Goal: Check status: Check status

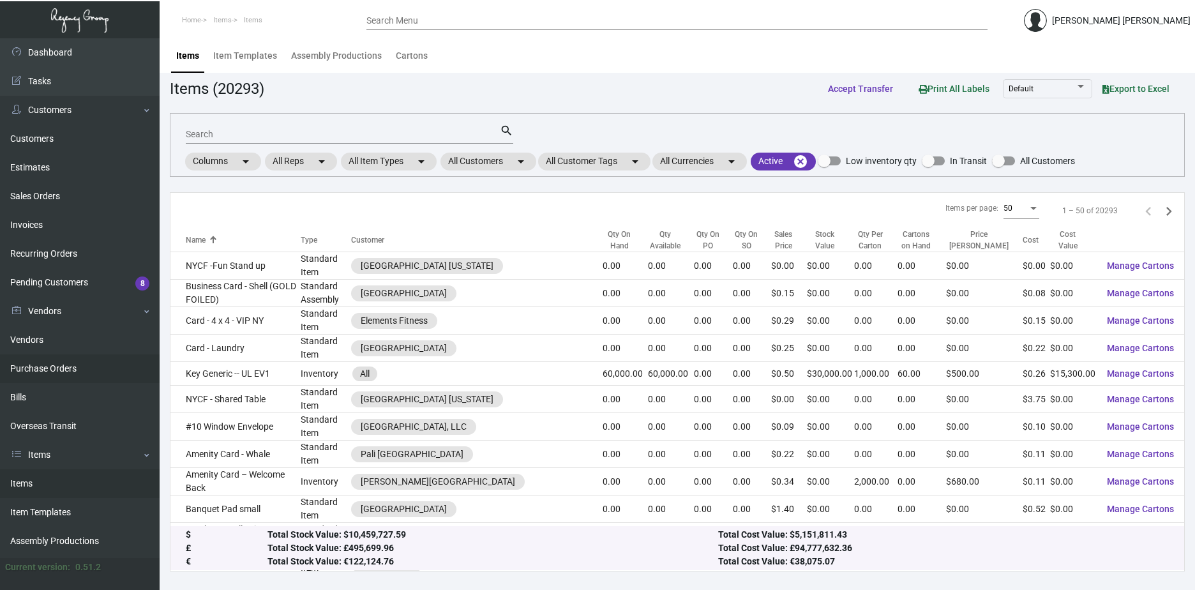
click at [65, 372] on link "Purchase Orders" at bounding box center [80, 368] width 160 height 29
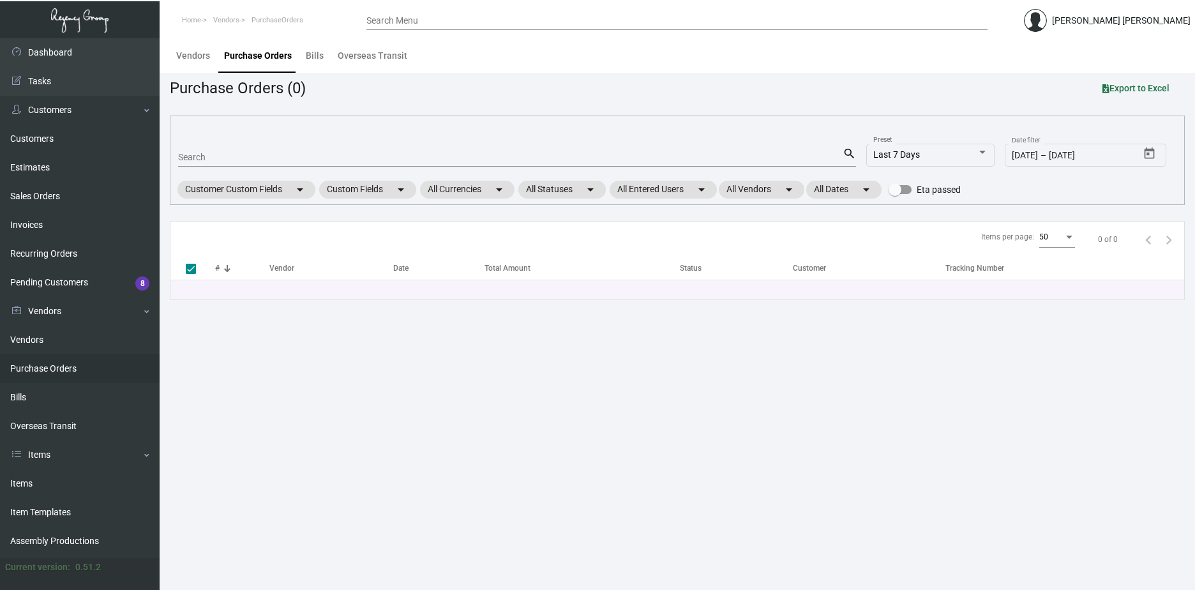
click at [237, 158] on input "Search" at bounding box center [510, 158] width 665 height 10
paste input "100183"
type input "100183"
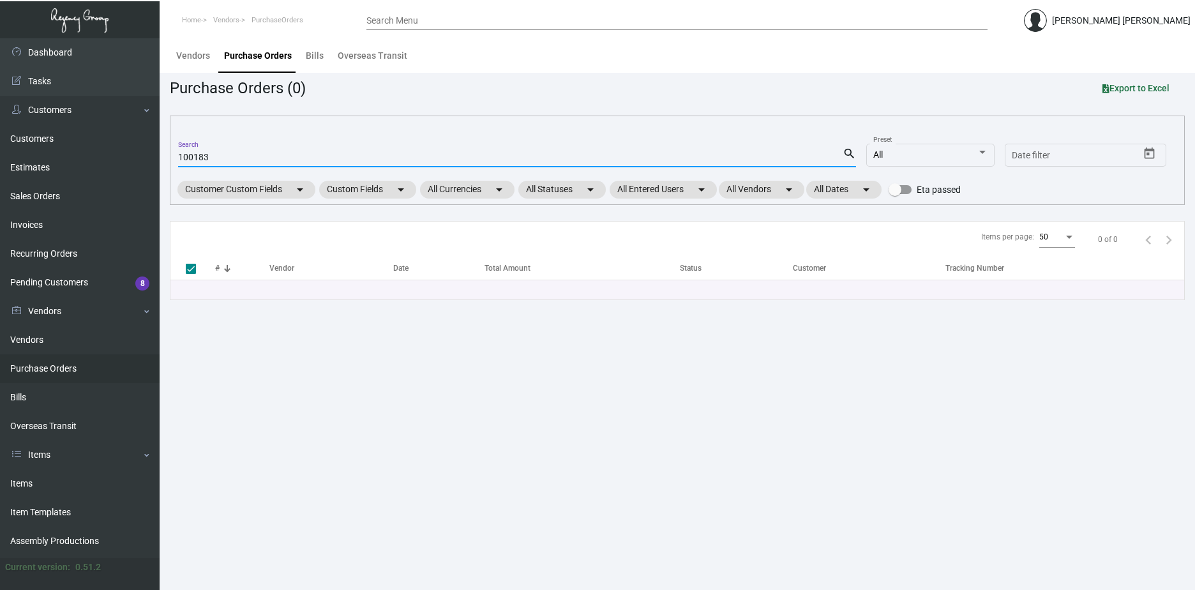
checkbox input "false"
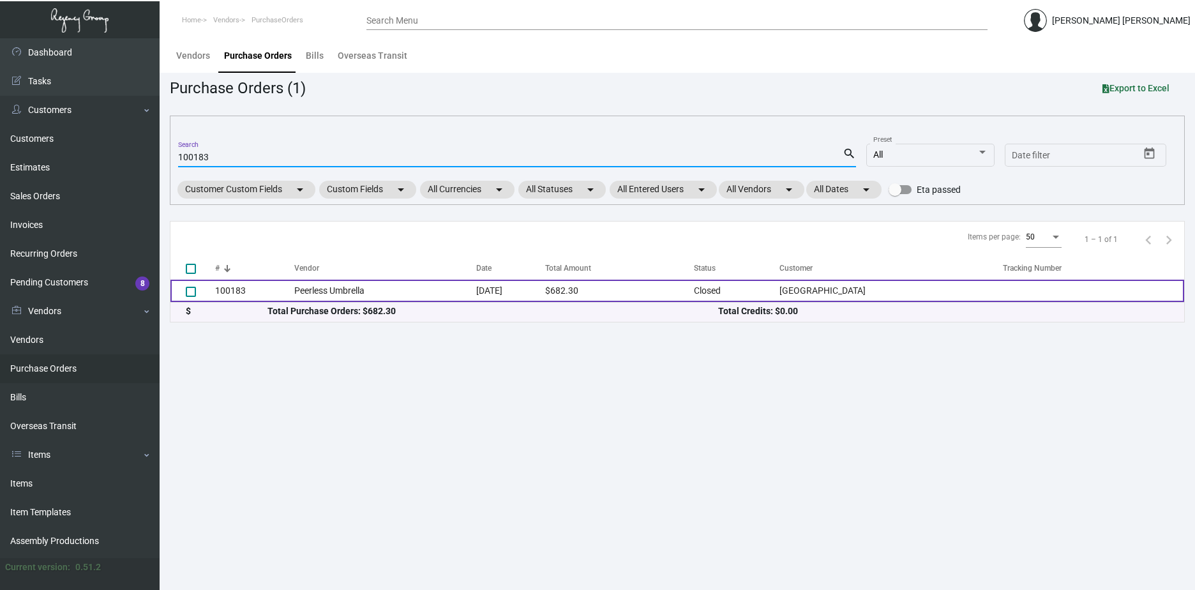
type input "100183"
click at [546, 299] on td "[DATE]" at bounding box center [511, 291] width 70 height 22
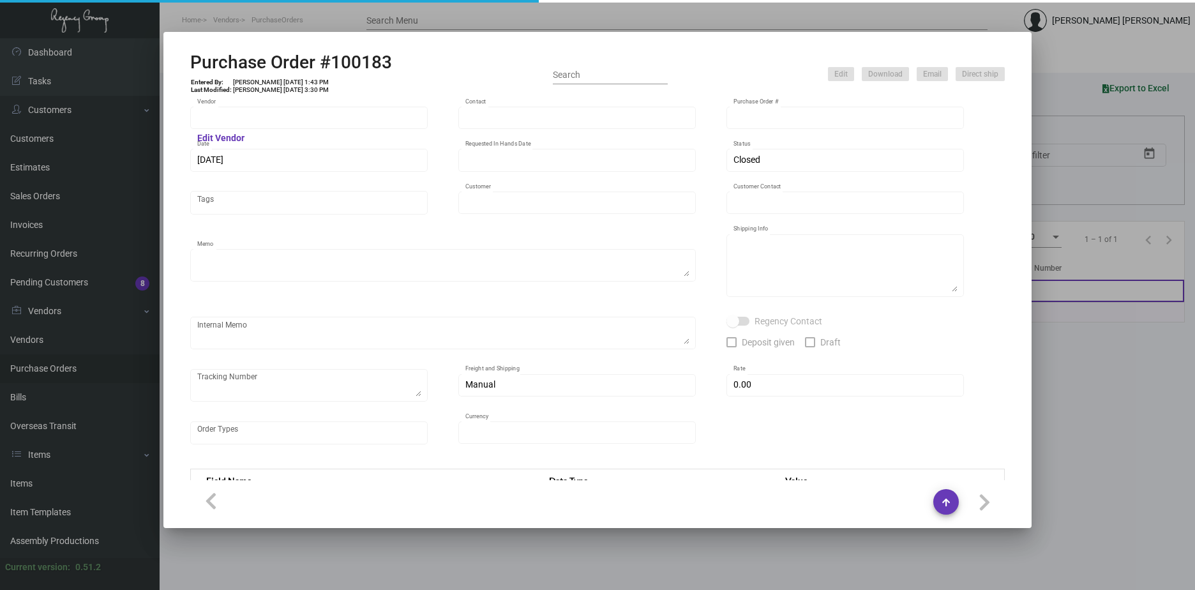
type input "Peerless Umbrella"
type input "Order Entry"
type input "100183"
type input "[DATE]"
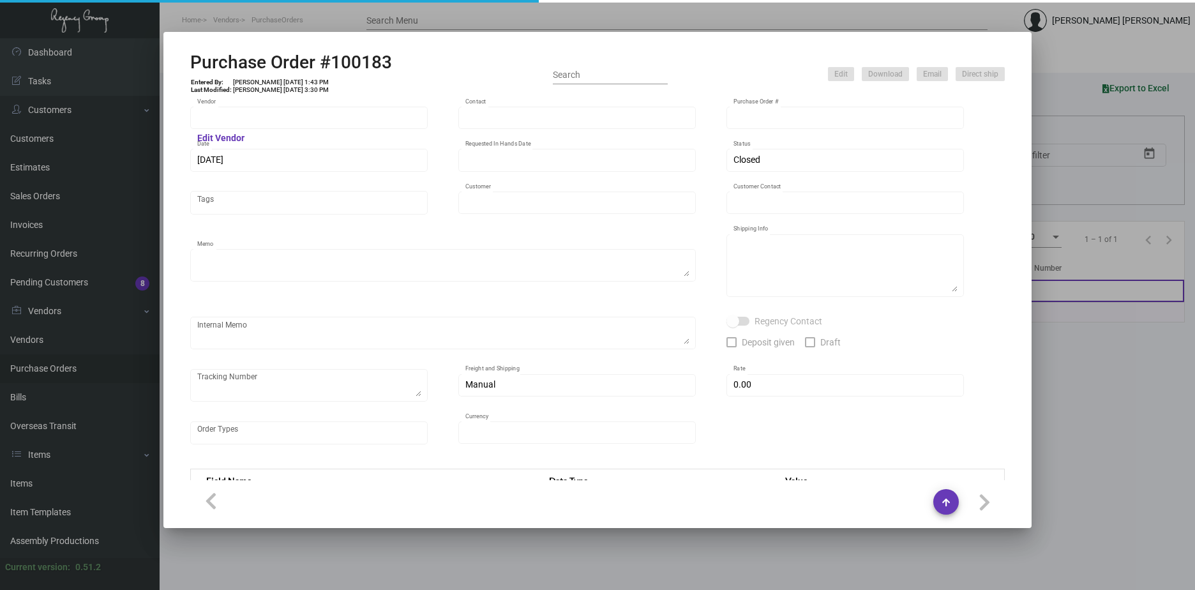
type input "[GEOGRAPHIC_DATA]"
type input "[PERSON_NAME]"
type textarea "Blind Ship via UPS Ground Acct# 1AY276."
type textarea "[PERSON_NAME][GEOGRAPHIC_DATA] [STREET_ADDRESS][PERSON_NAME]"
type input "$ 0.00"
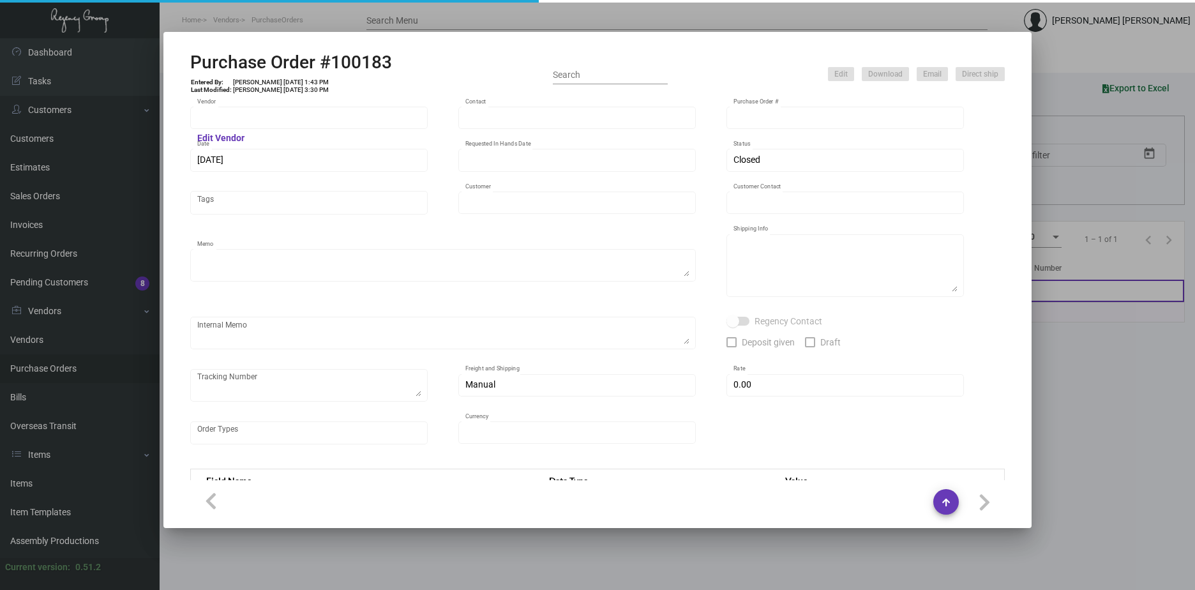
type input "United States Dollar $"
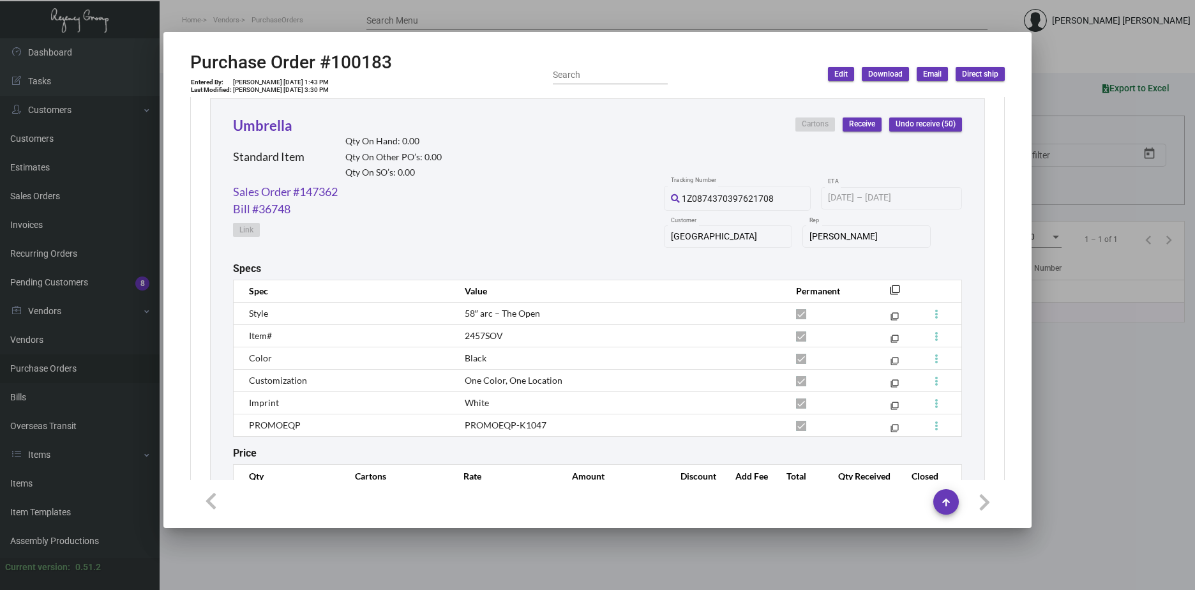
scroll to position [575, 0]
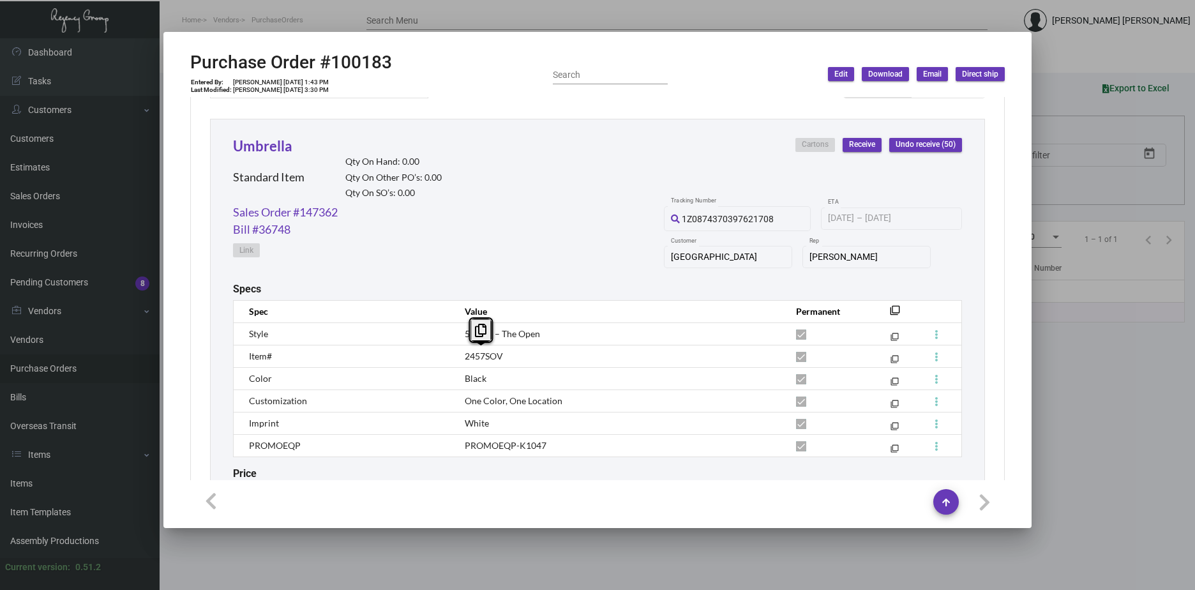
drag, startPoint x: 520, startPoint y: 355, endPoint x: 462, endPoint y: 365, distance: 59.6
click at [462, 365] on td "2457SOV" at bounding box center [617, 356] width 331 height 22
copy span "2457SOV"
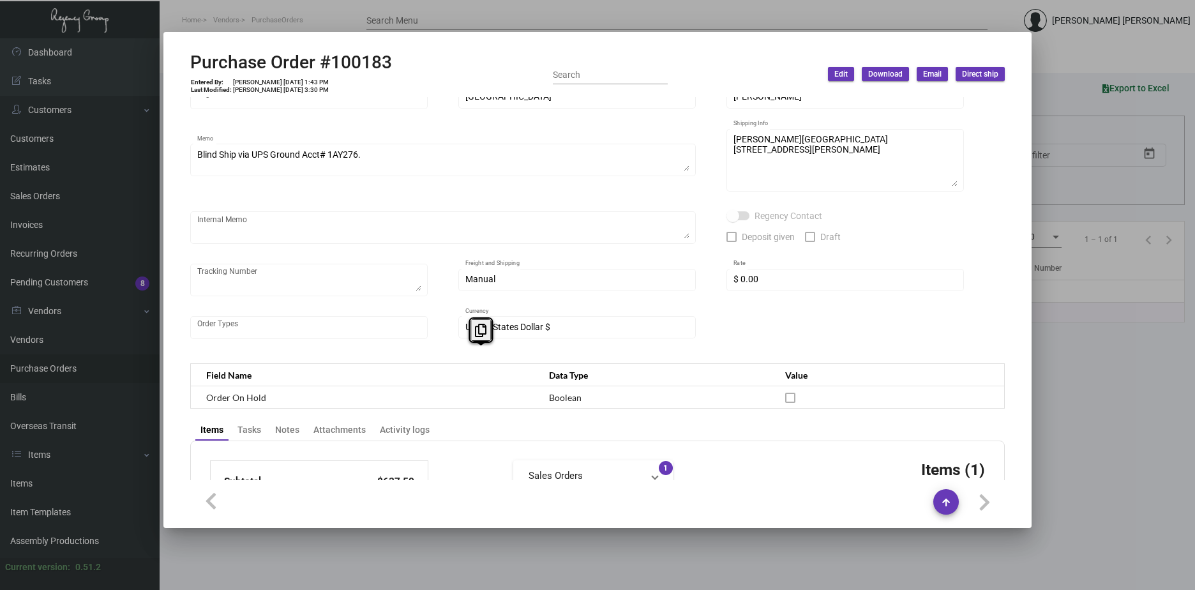
scroll to position [0, 0]
